Goal: Navigation & Orientation: Find specific page/section

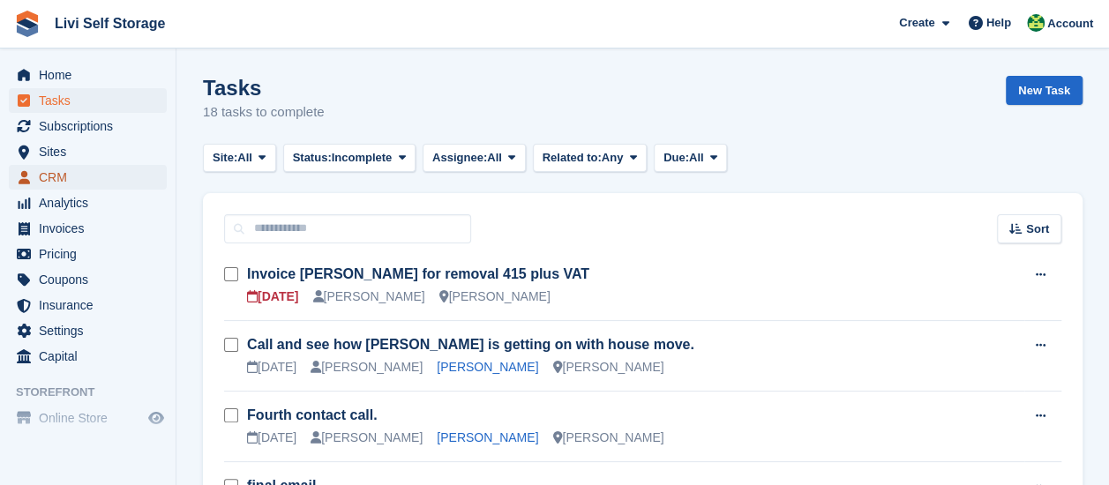
click at [67, 178] on span "CRM" at bounding box center [92, 177] width 106 height 25
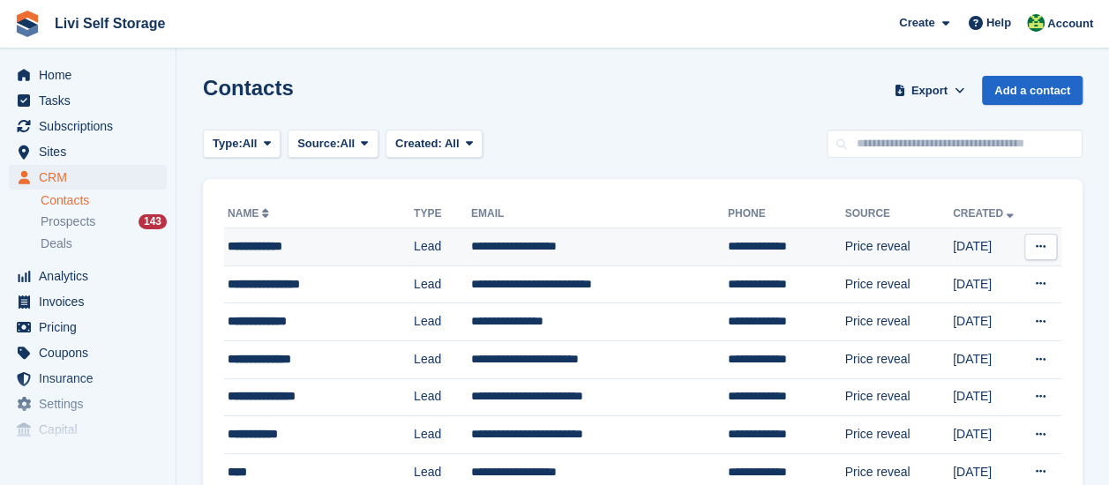
click at [289, 250] on div "**********" at bounding box center [315, 246] width 174 height 19
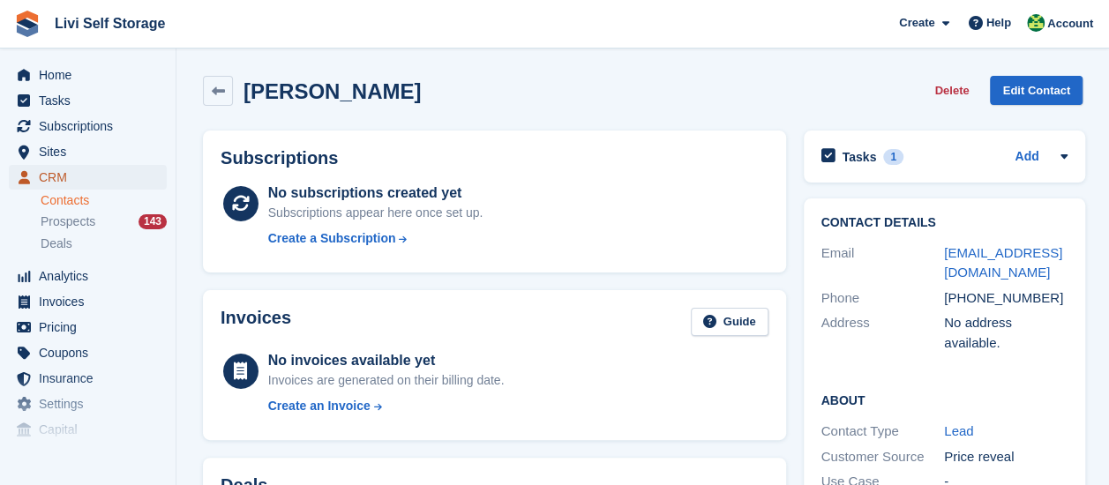
click at [54, 177] on span "CRM" at bounding box center [92, 177] width 106 height 25
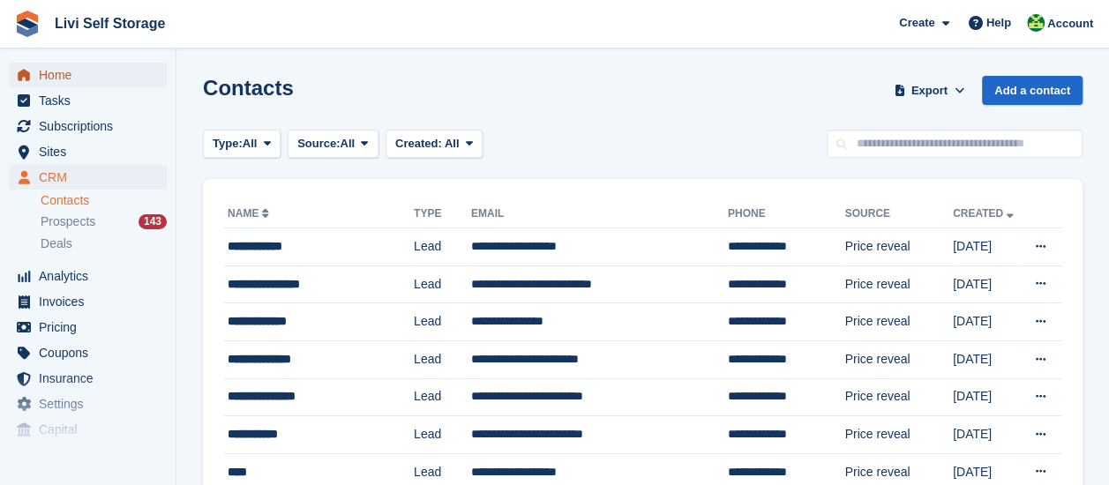
click at [64, 82] on span "Home" at bounding box center [92, 75] width 106 height 25
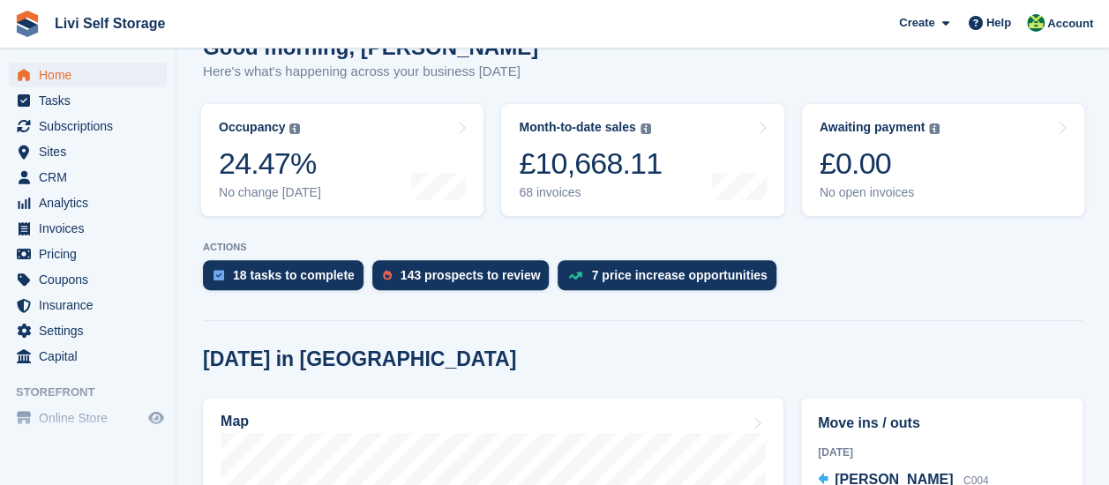
scroll to position [88, 0]
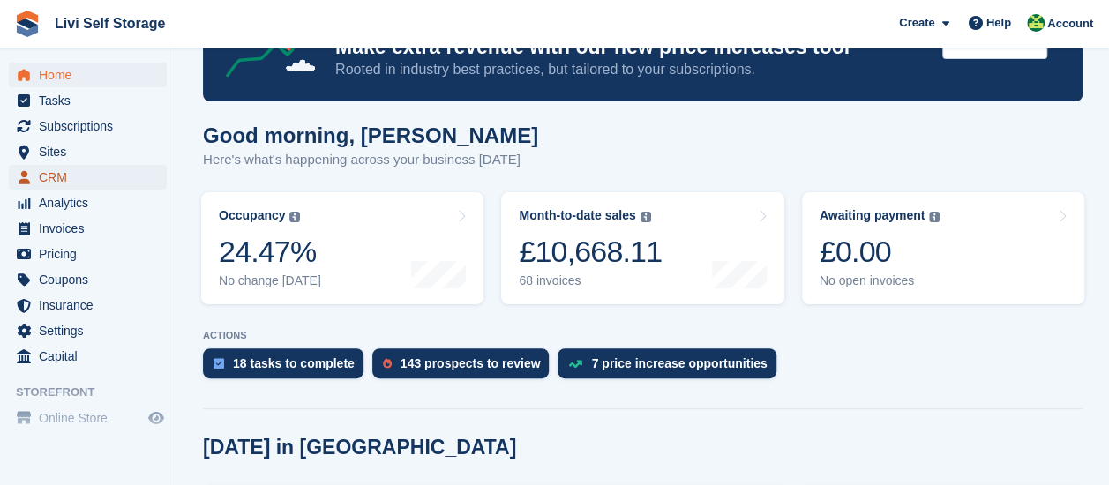
click at [66, 179] on span "CRM" at bounding box center [92, 177] width 106 height 25
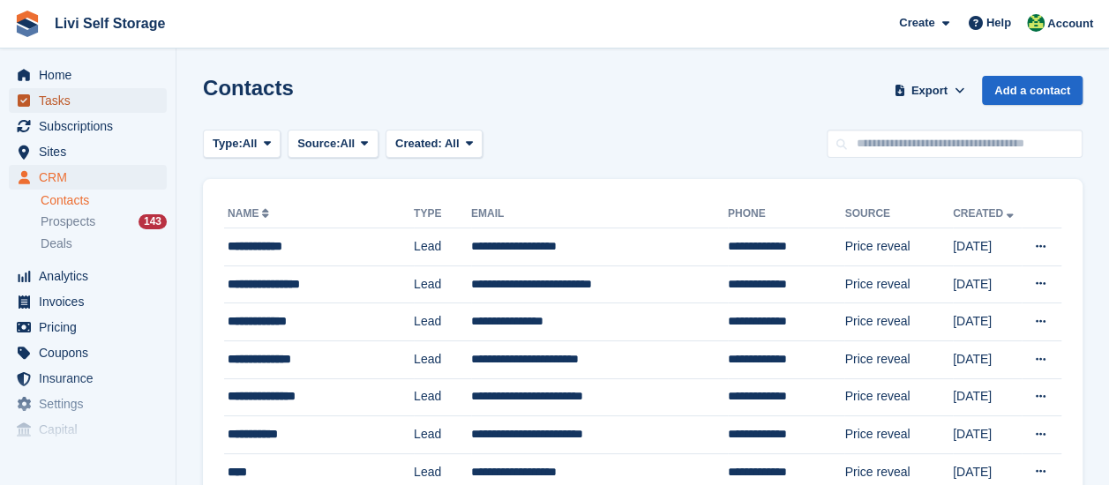
click at [68, 106] on span "Tasks" at bounding box center [92, 100] width 106 height 25
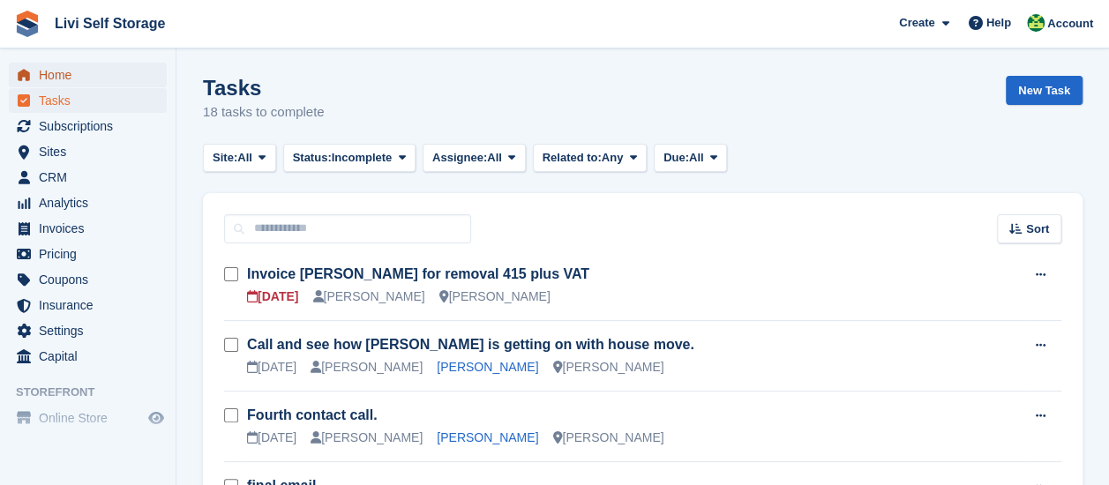
click at [66, 79] on span "Home" at bounding box center [92, 75] width 106 height 25
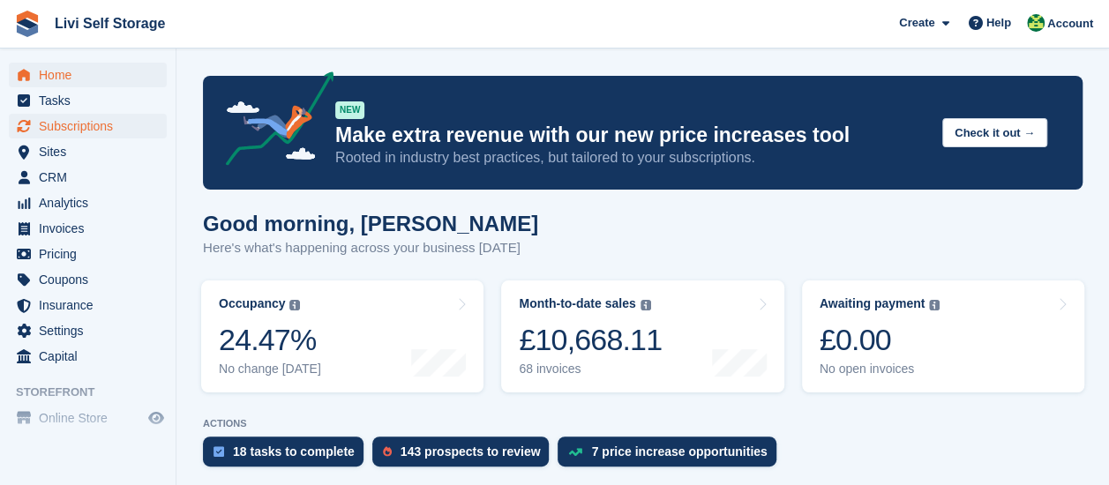
click at [87, 129] on span "Subscriptions" at bounding box center [92, 126] width 106 height 25
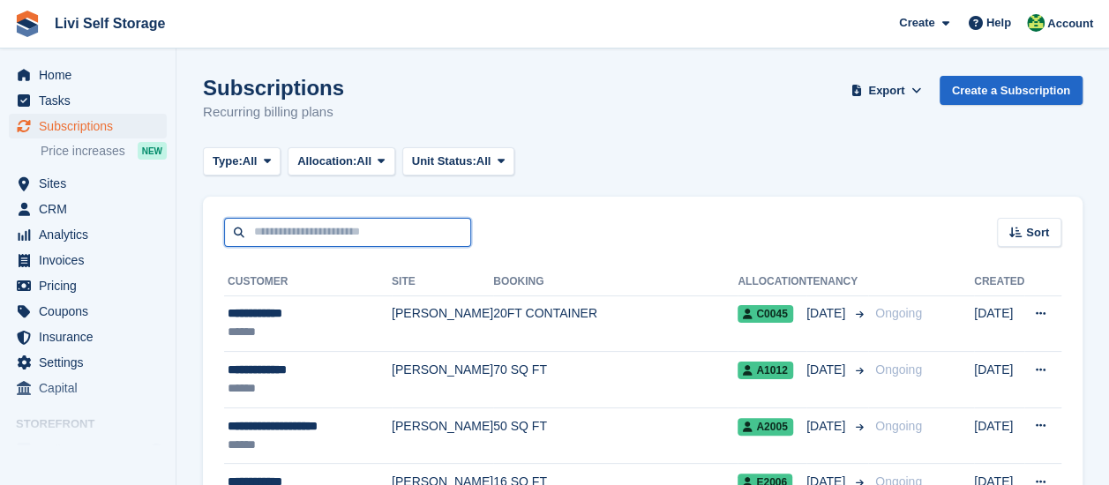
click at [275, 232] on input "text" at bounding box center [347, 232] width 247 height 29
click at [241, 239] on input "**********" at bounding box center [347, 232] width 247 height 29
click at [448, 236] on input "**********" at bounding box center [347, 232] width 247 height 29
type input "*"
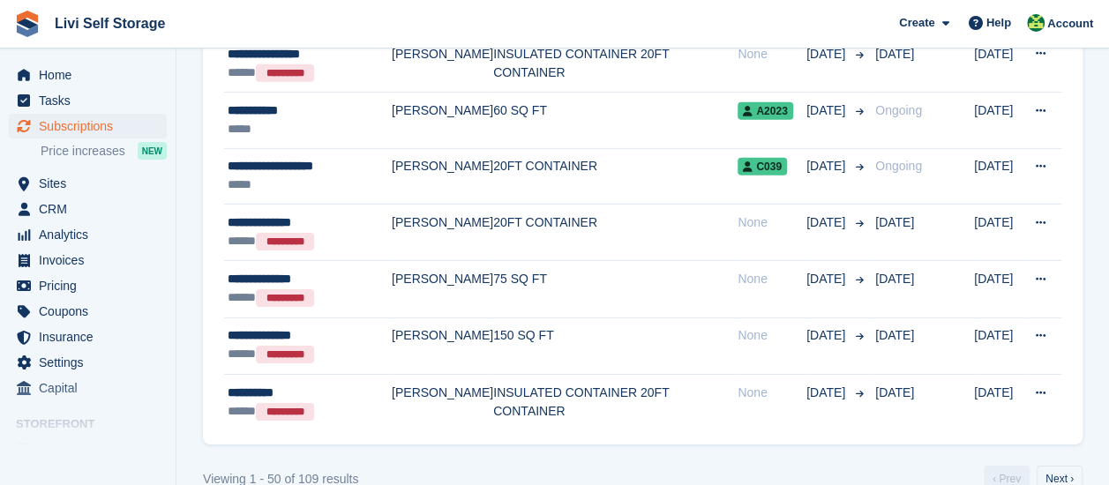
scroll to position [2701, 0]
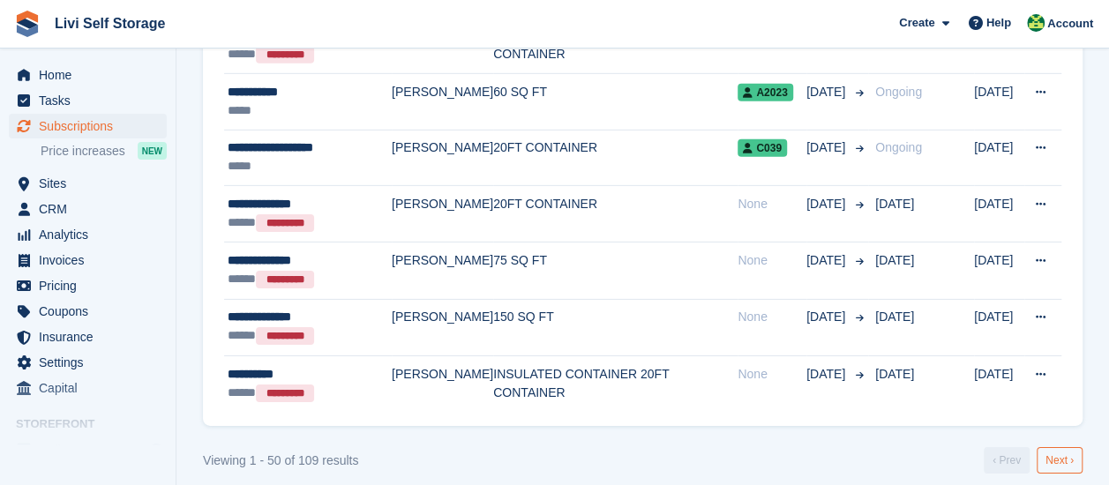
click at [1068, 449] on link "Next ›" at bounding box center [1060, 460] width 46 height 26
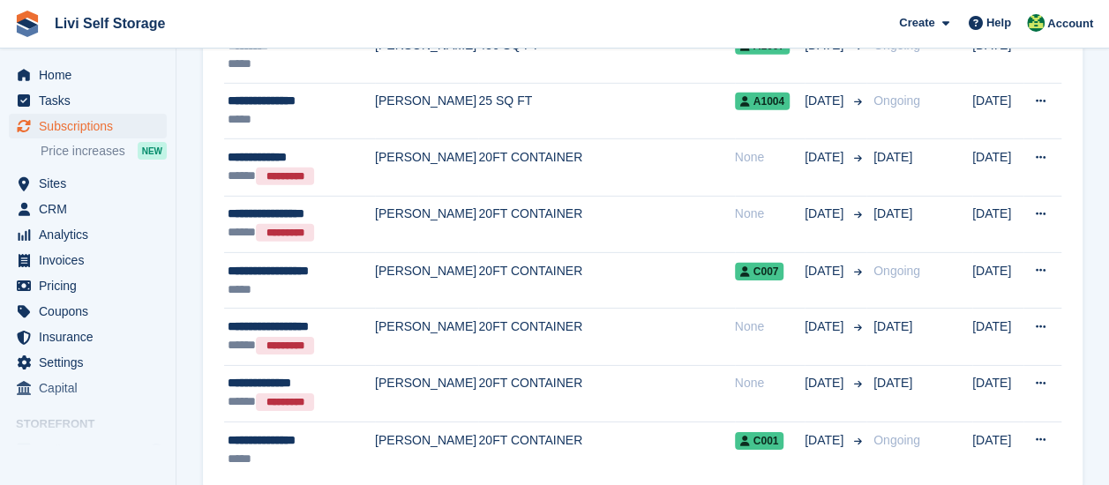
scroll to position [2704, 0]
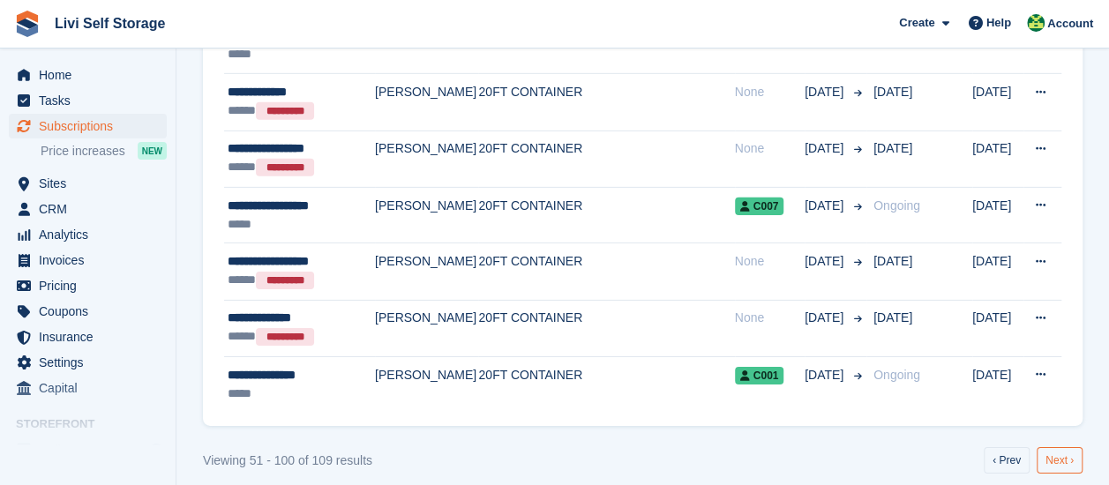
click at [1064, 449] on link "Next ›" at bounding box center [1060, 460] width 46 height 26
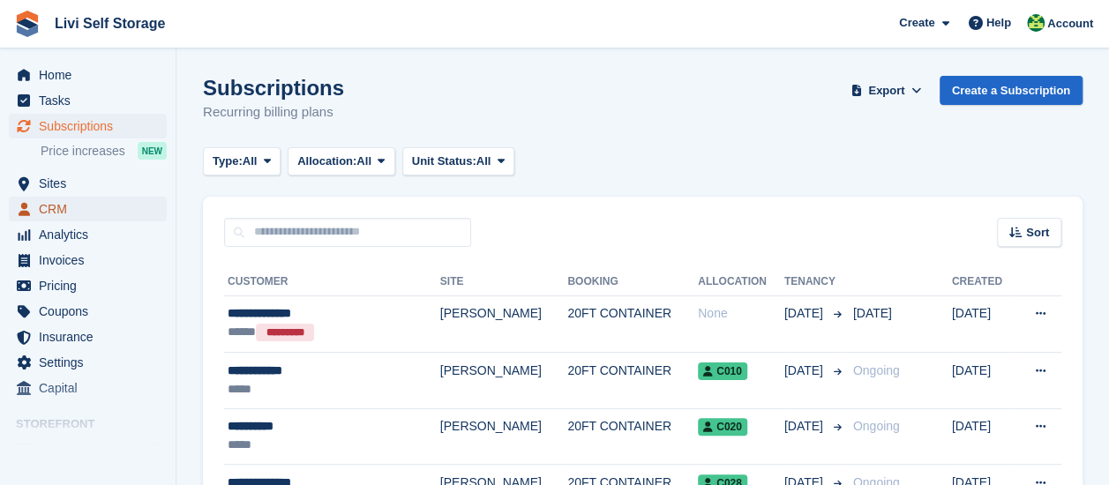
click at [54, 210] on span "CRM" at bounding box center [92, 209] width 106 height 25
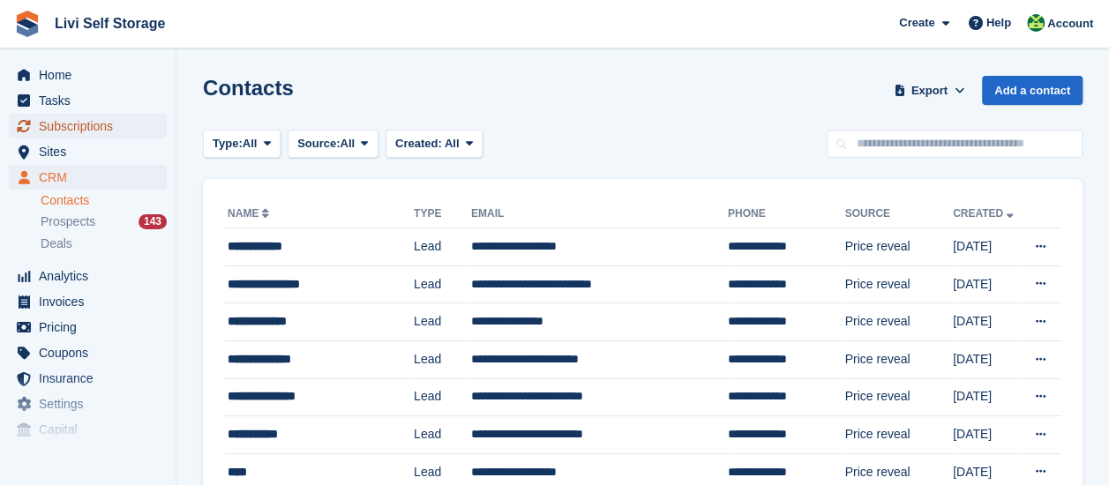
click at [95, 128] on span "Subscriptions" at bounding box center [92, 126] width 106 height 25
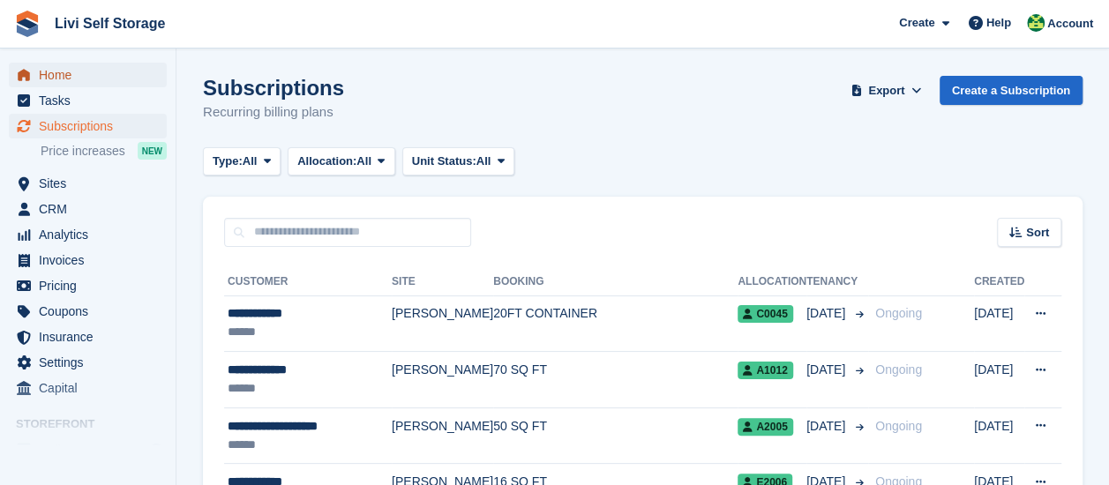
click at [53, 80] on span "Home" at bounding box center [92, 75] width 106 height 25
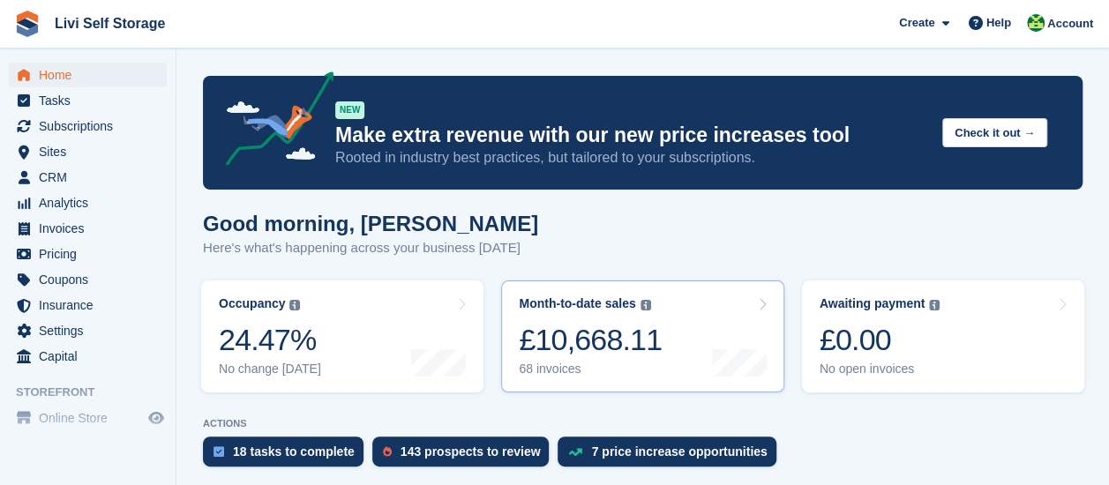
click at [623, 341] on div "£10,668.11" at bounding box center [590, 340] width 143 height 36
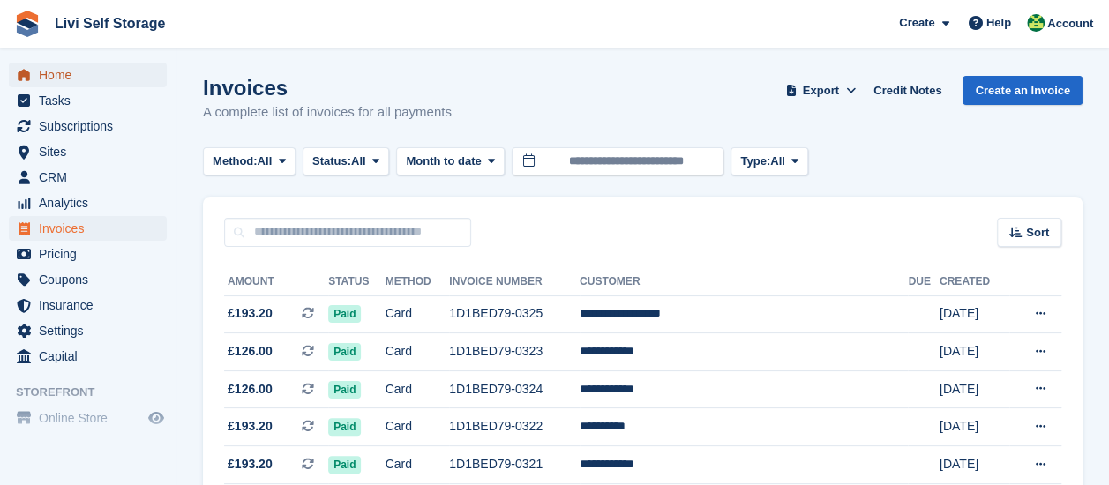
click at [64, 80] on span "Home" at bounding box center [92, 75] width 106 height 25
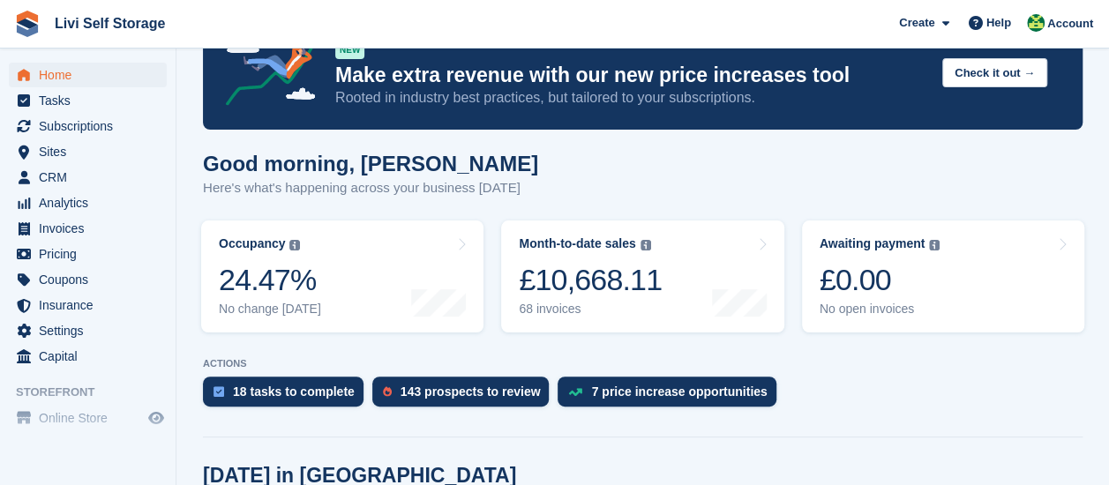
scroll to position [88, 0]
